Goal: Task Accomplishment & Management: Manage account settings

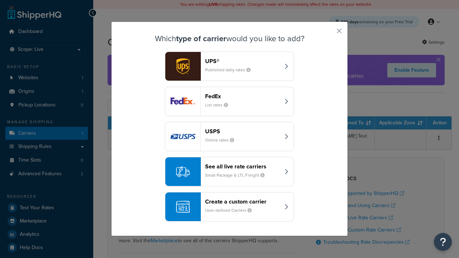
click at [243, 96] on header "FedEx" at bounding box center [242, 96] width 75 height 7
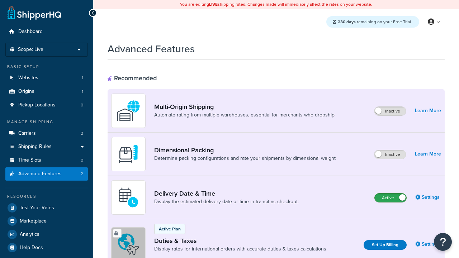
click at [391, 198] on label "Active" at bounding box center [391, 198] width 32 height 9
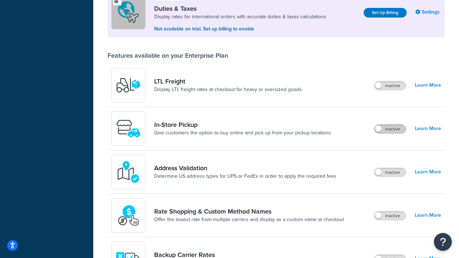
scroll to position [219, 0]
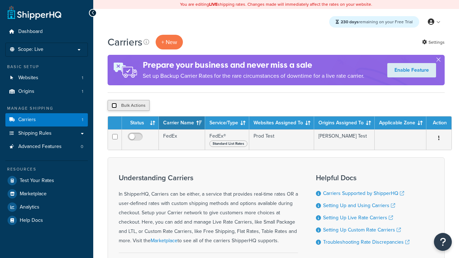
click at [114, 106] on input "checkbox" at bounding box center [114, 105] width 5 height 5
checkbox input "true"
click at [193, 106] on button "Delete" at bounding box center [191, 105] width 25 height 11
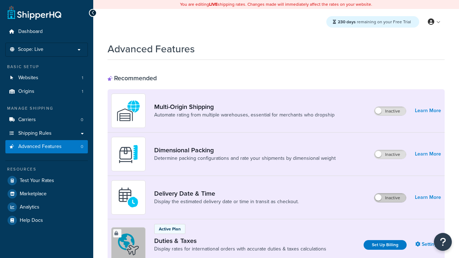
click at [390, 198] on label "Inactive" at bounding box center [391, 198] width 32 height 9
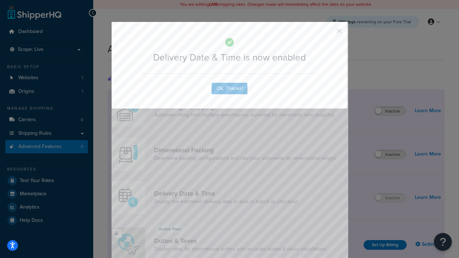
click at [329, 33] on button "button" at bounding box center [329, 34] width 2 height 2
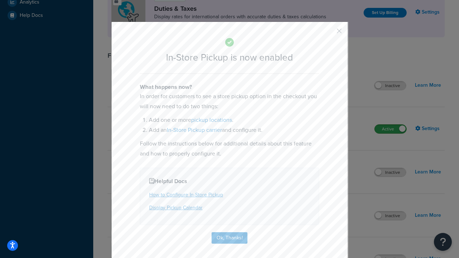
scroll to position [246, 0]
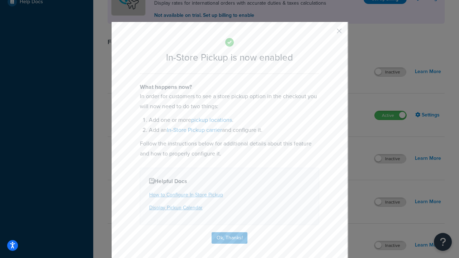
click at [329, 33] on button "button" at bounding box center [329, 34] width 2 height 2
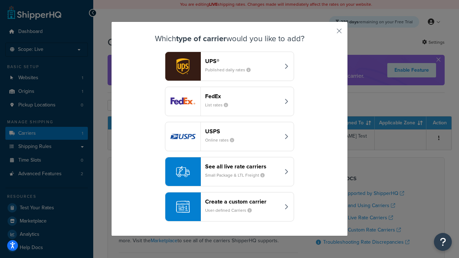
click at [230, 207] on div "Create a custom carrier User-defined Carriers" at bounding box center [242, 206] width 75 height 17
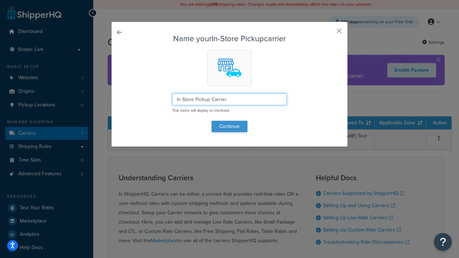
type input "In Store Pickup Carrier"
click at [230, 126] on button "Continue" at bounding box center [230, 126] width 36 height 11
